Goal: Share content

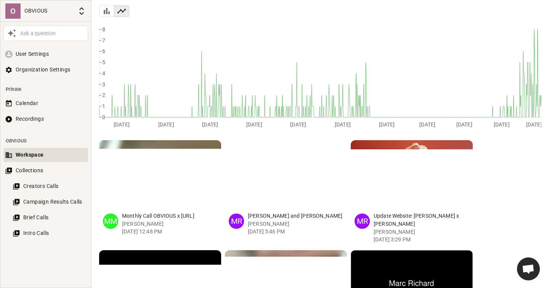
scroll to position [106, 0]
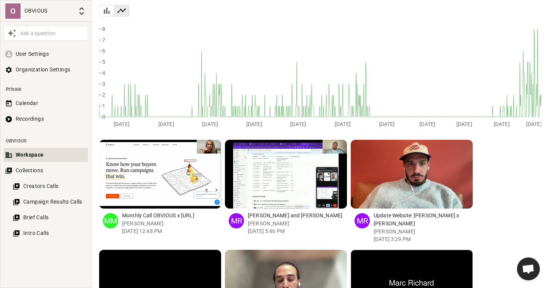
click at [149, 215] on p "Monthly Call OBVIOUS x [URL]" at bounding box center [171, 215] width 99 height 8
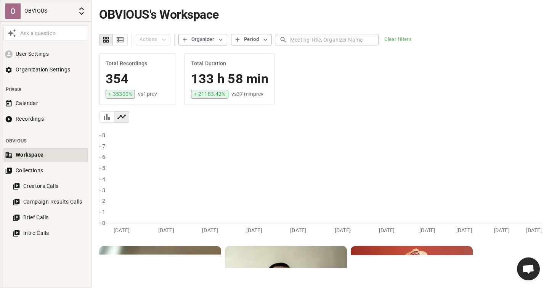
scroll to position [106, 0]
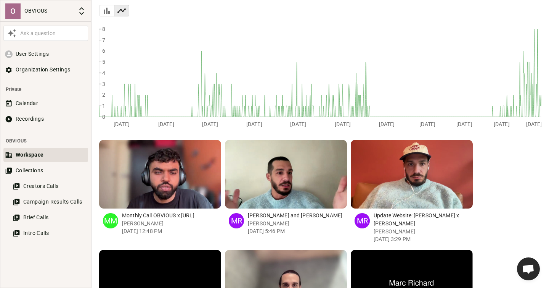
click at [189, 216] on p "Monthly Call OBVIOUS x [URL]" at bounding box center [171, 215] width 99 height 8
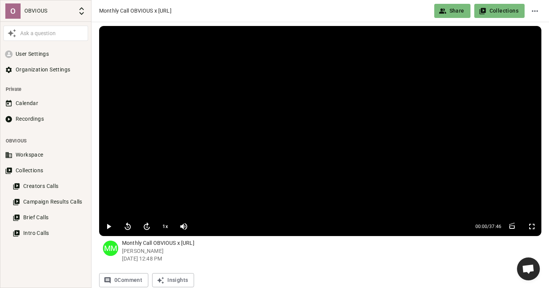
click at [457, 11] on button "Share" at bounding box center [453, 11] width 36 height 14
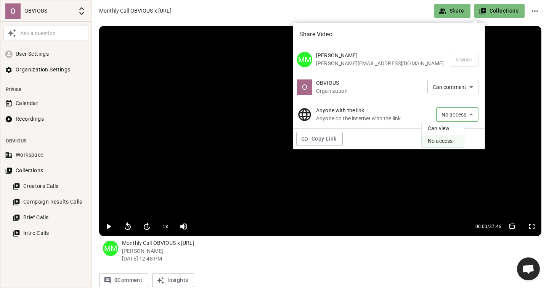
click at [441, 130] on li "Can view" at bounding box center [443, 128] width 42 height 13
type input "VIEW"
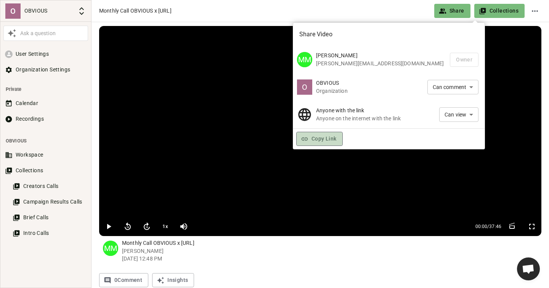
click at [318, 139] on button "Copy Link" at bounding box center [319, 139] width 47 height 14
